Goal: Check status: Check status

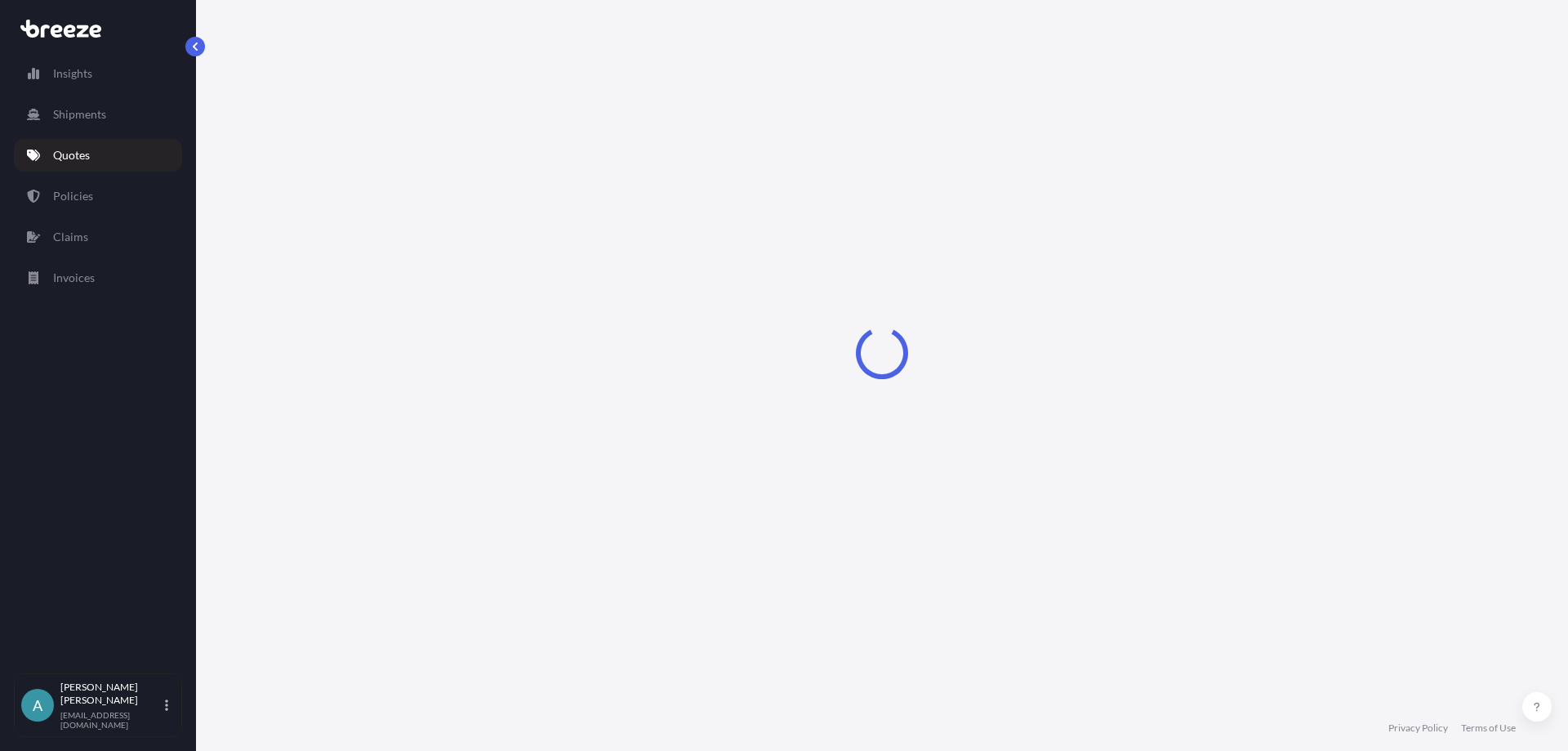
select select "Road"
select select "Air"
select select "Road"
select select "1"
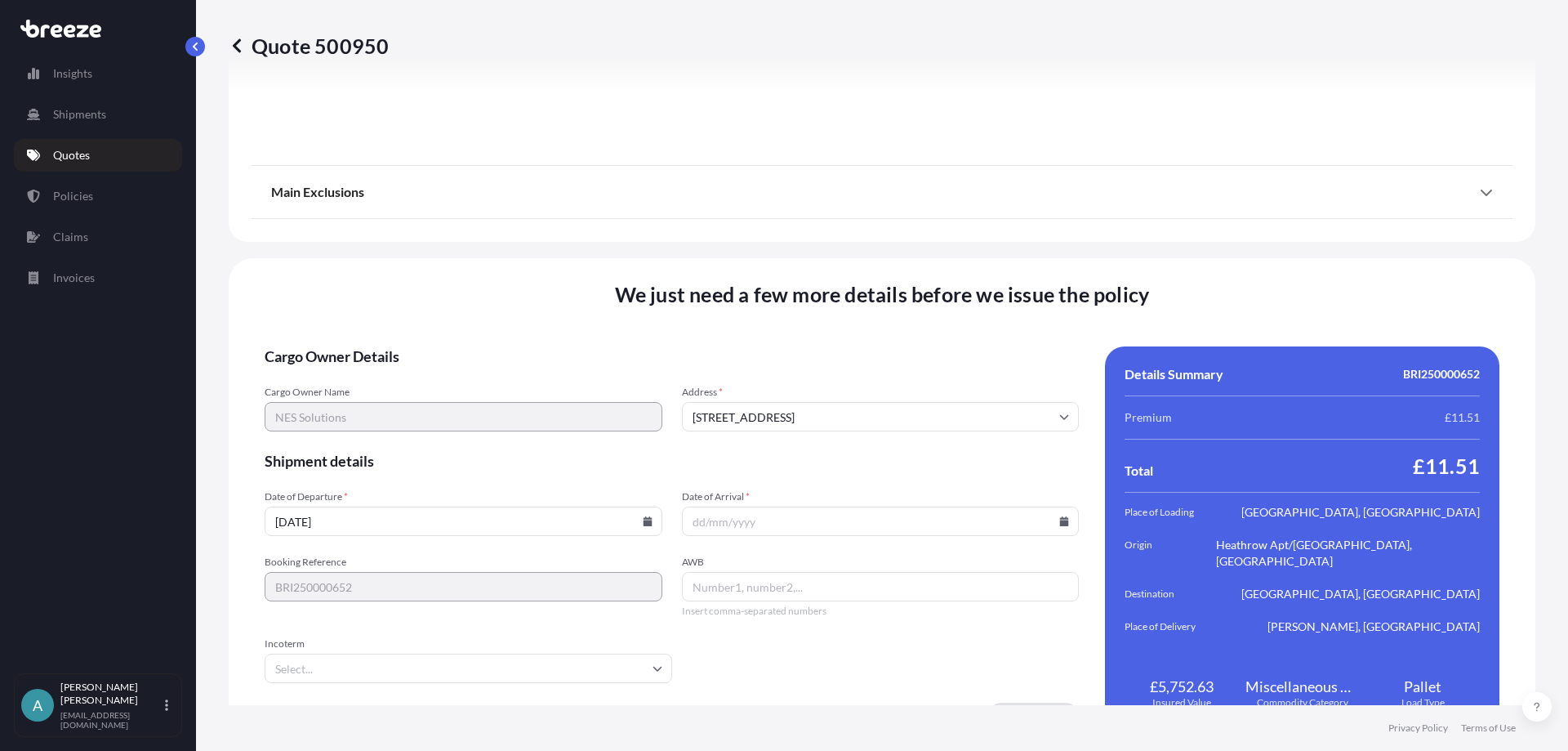
scroll to position [2167, 0]
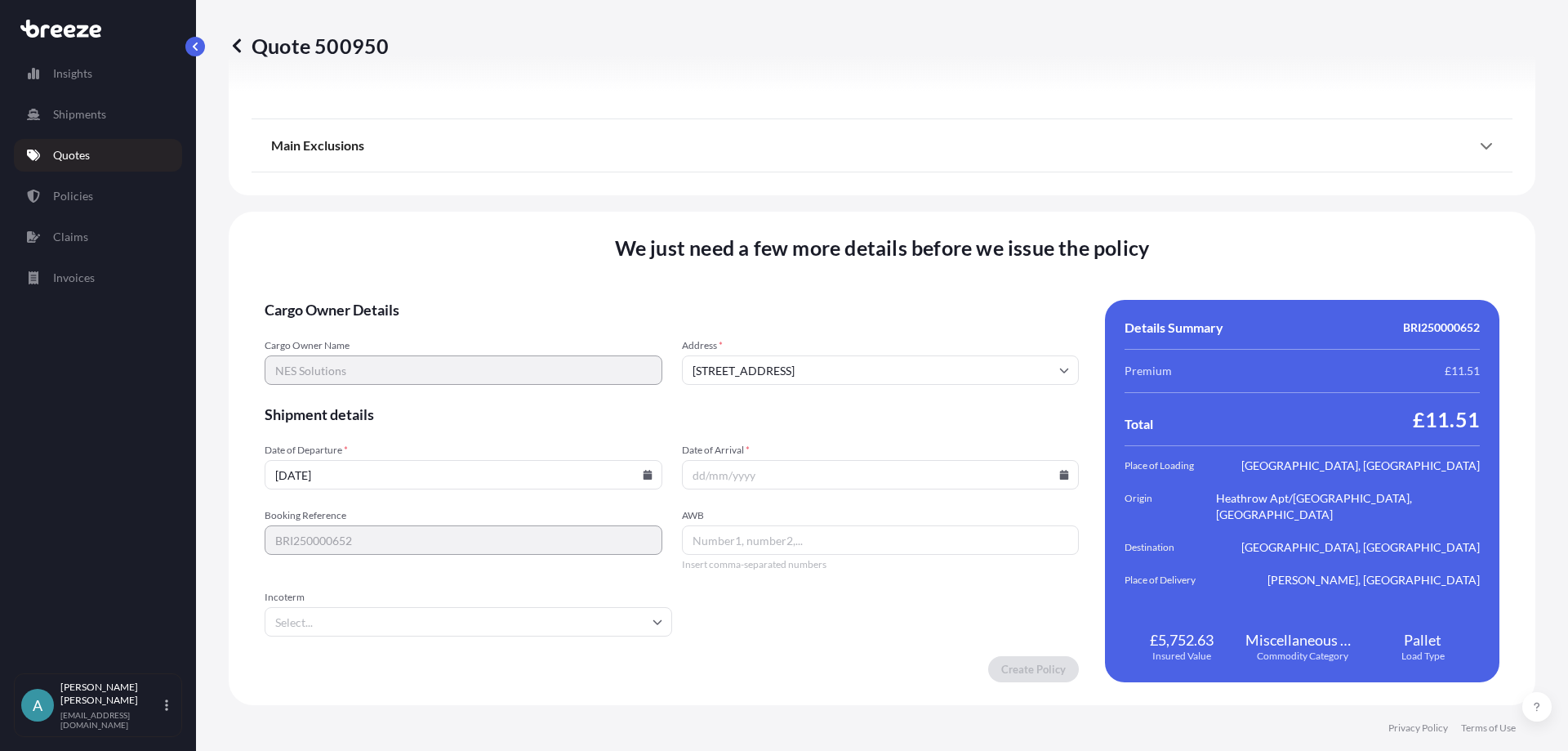
click at [1062, 473] on input "Date of Arrival *" at bounding box center [881, 475] width 398 height 30
click at [1041, 476] on input "Date of Arrival *" at bounding box center [881, 475] width 398 height 30
click at [1062, 474] on input "Date of Arrival *" at bounding box center [881, 475] width 398 height 30
click at [1061, 475] on icon at bounding box center [1065, 475] width 9 height 10
click at [982, 201] on button at bounding box center [986, 200] width 26 height 26
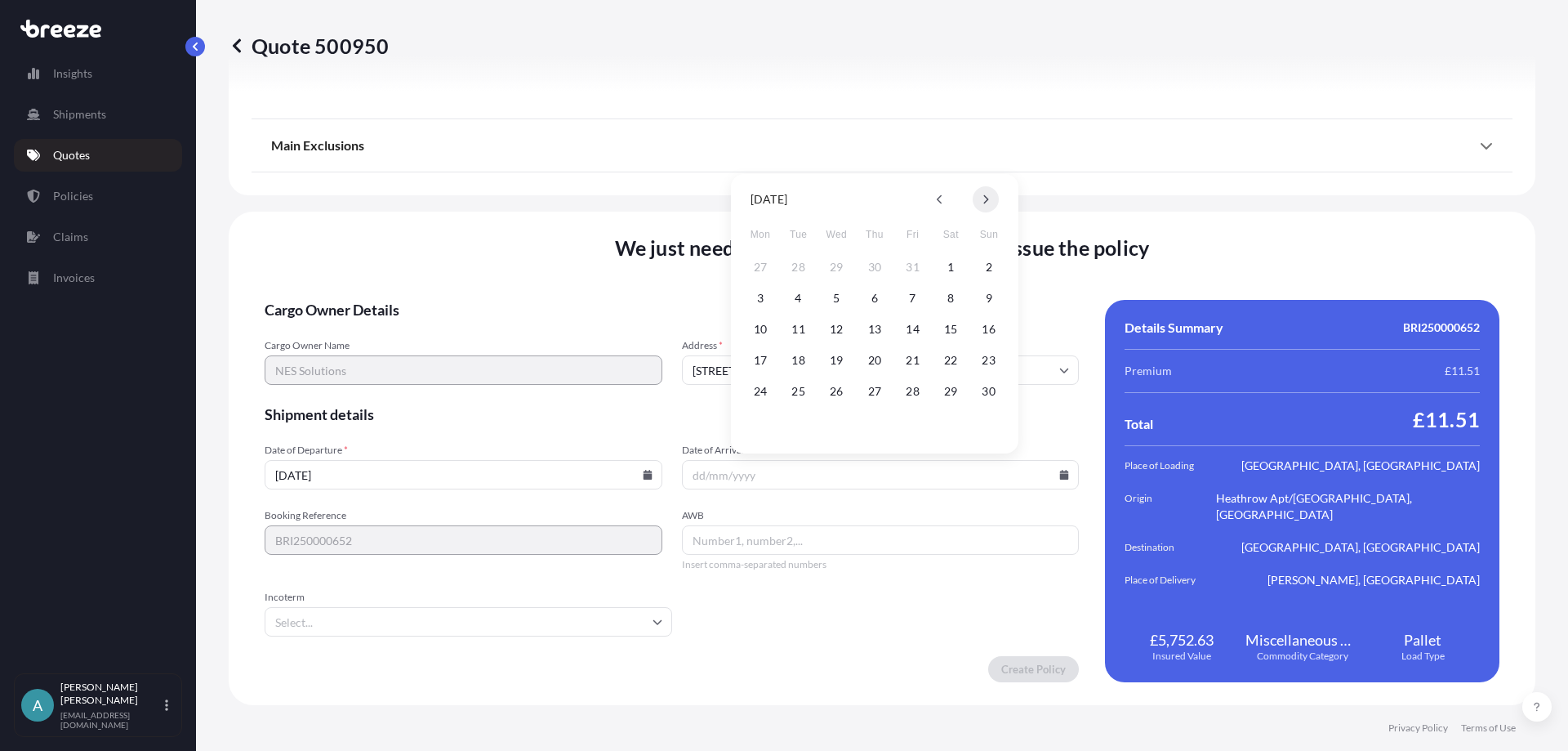
click at [982, 201] on button at bounding box center [986, 200] width 26 height 26
click at [767, 329] on button "12" at bounding box center [761, 329] width 26 height 26
type input "[DATE]"
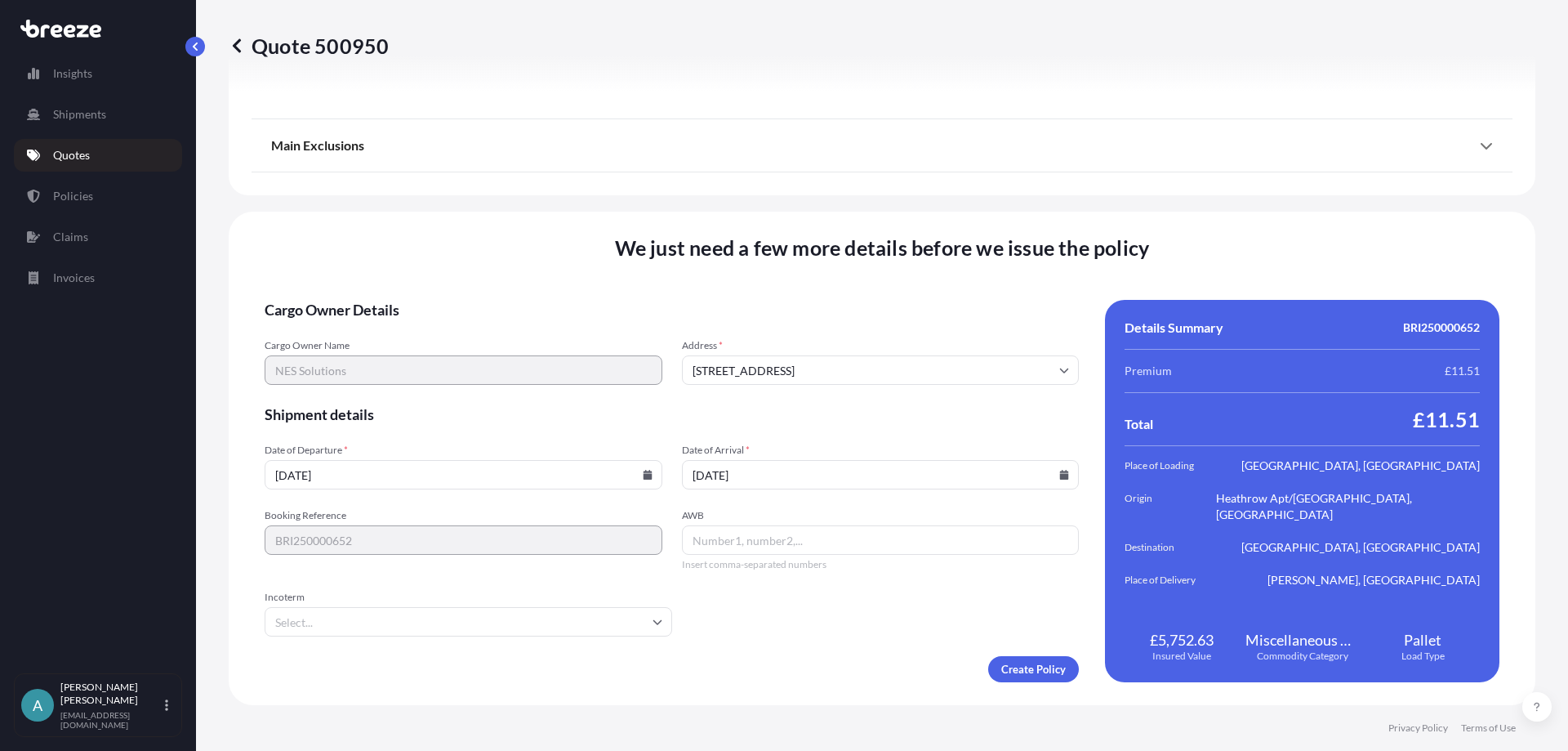
click at [799, 540] on input "AWB" at bounding box center [881, 540] width 398 height 30
click at [821, 540] on input "AWB" at bounding box center [881, 540] width 398 height 30
paste input "884997730368"
type input "884997730368"
click at [632, 615] on input "Incoterm" at bounding box center [469, 622] width 407 height 30
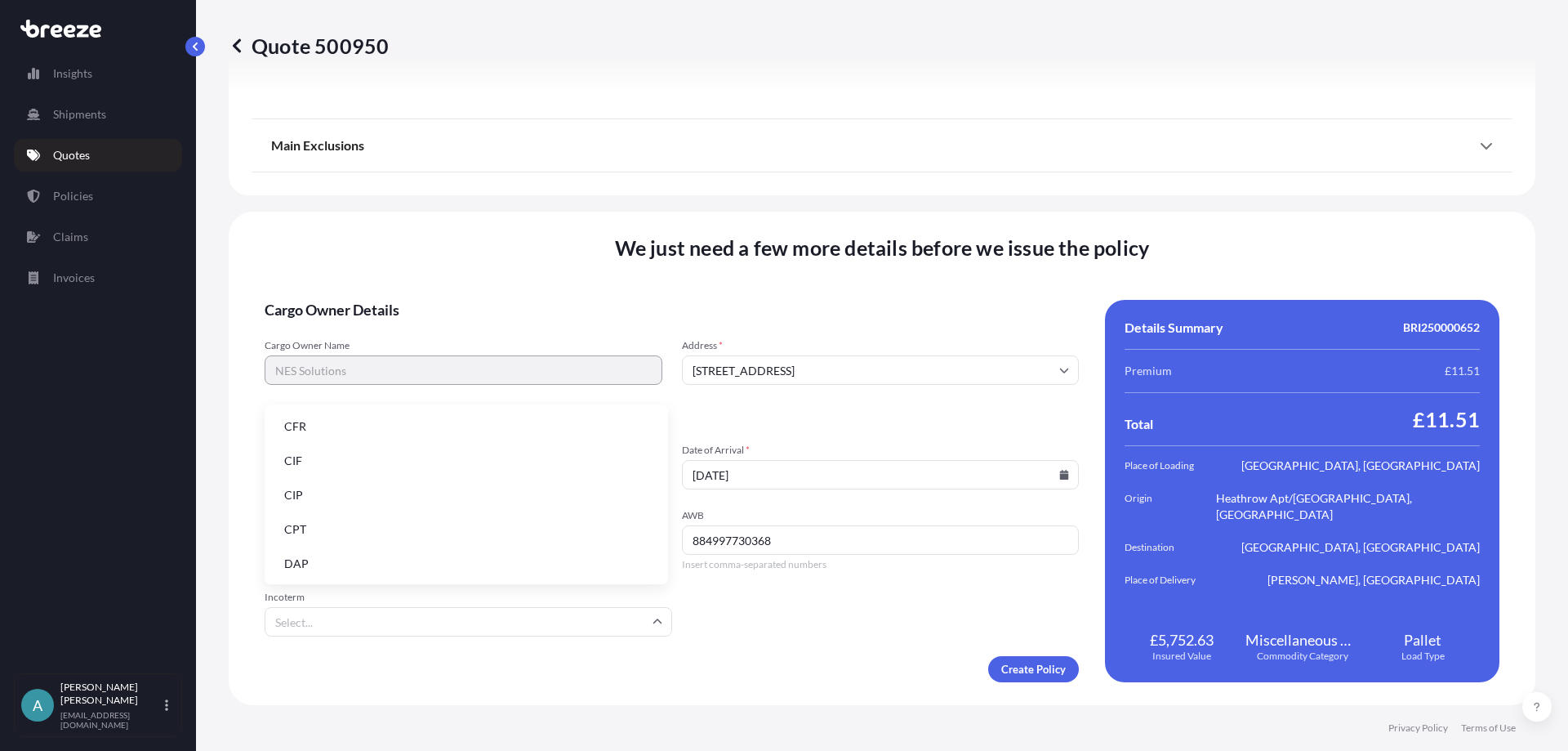
click at [314, 555] on li "DAP" at bounding box center [466, 563] width 390 height 31
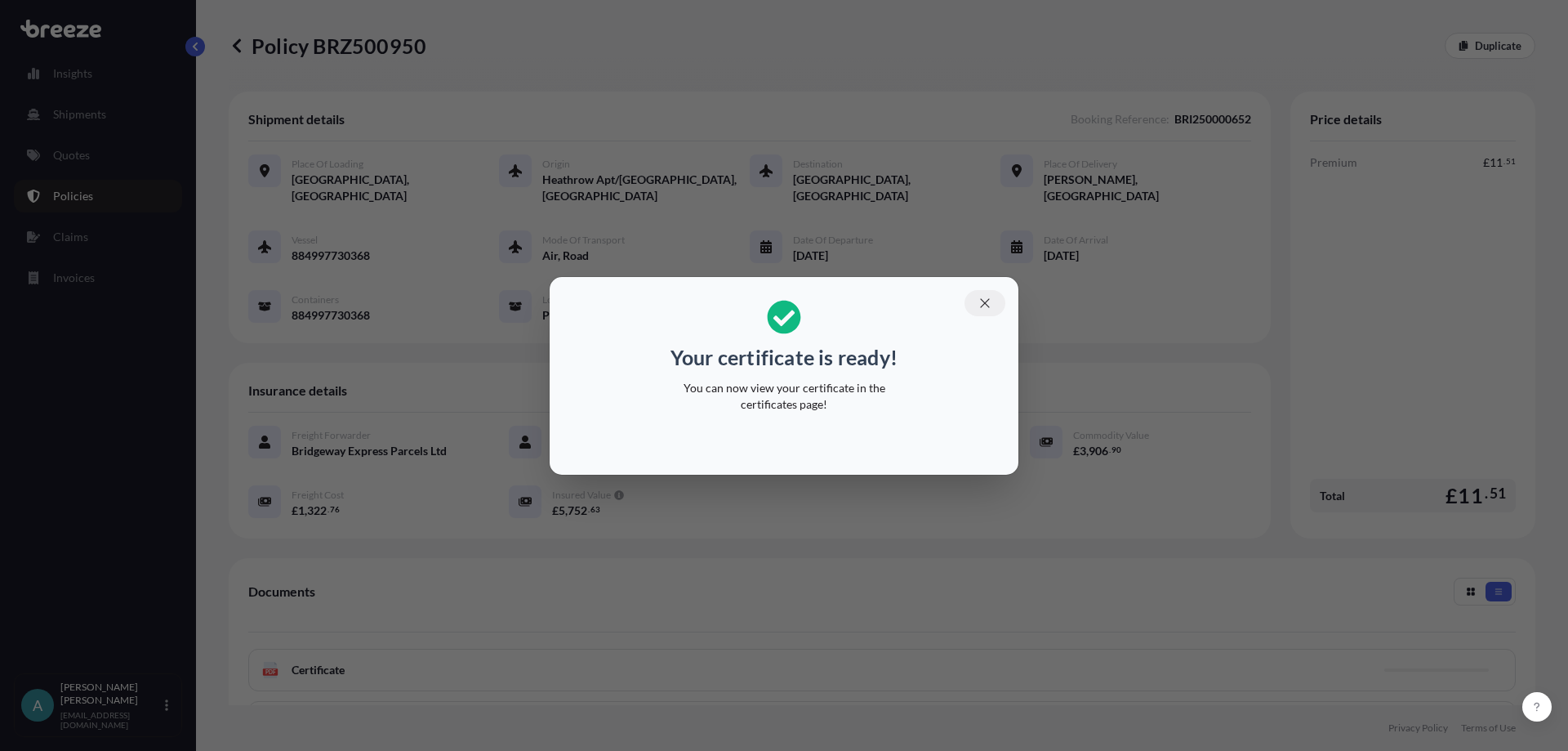
click at [980, 306] on icon "button" at bounding box center [985, 303] width 15 height 15
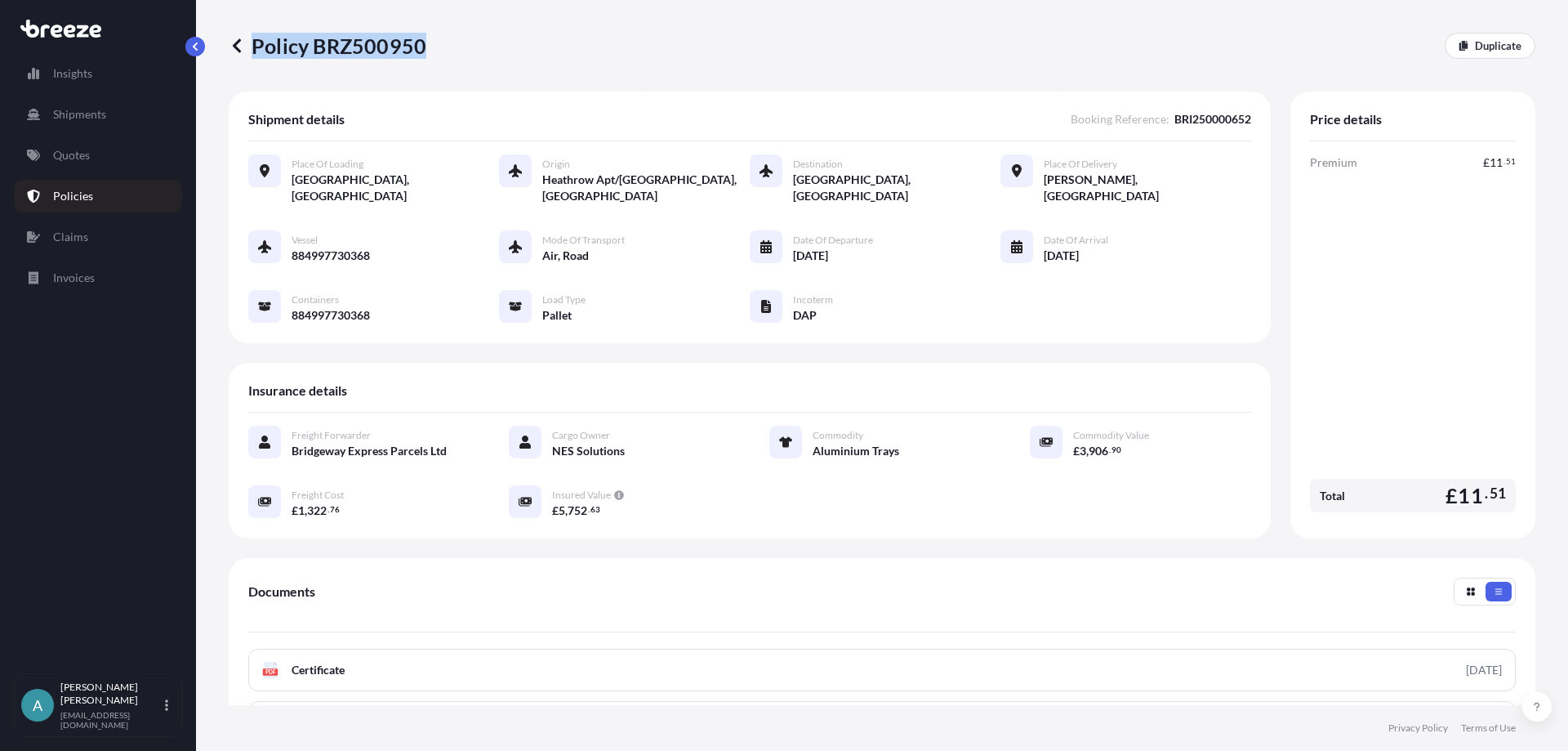
drag, startPoint x: 421, startPoint y: 46, endPoint x: 246, endPoint y: 52, distance: 175.1
click at [246, 52] on p "Policy BRZ500950" at bounding box center [327, 46] width 198 height 26
